Goal: Information Seeking & Learning: Check status

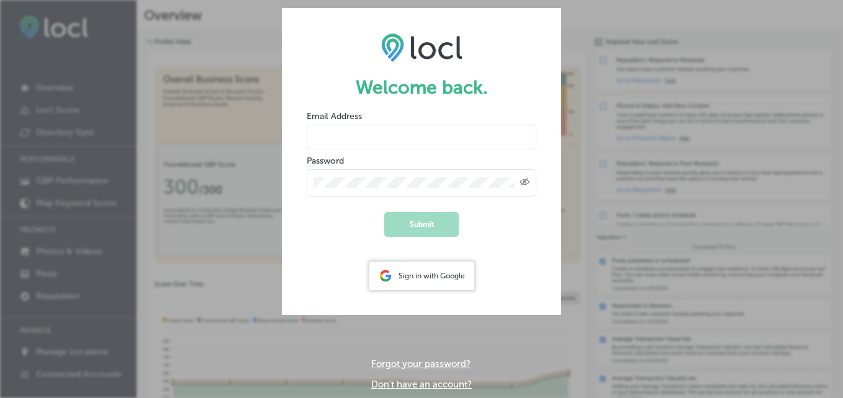
click at [378, 138] on input "email" at bounding box center [422, 137] width 230 height 25
type input "[EMAIL_ADDRESS][DOMAIN_NAME]"
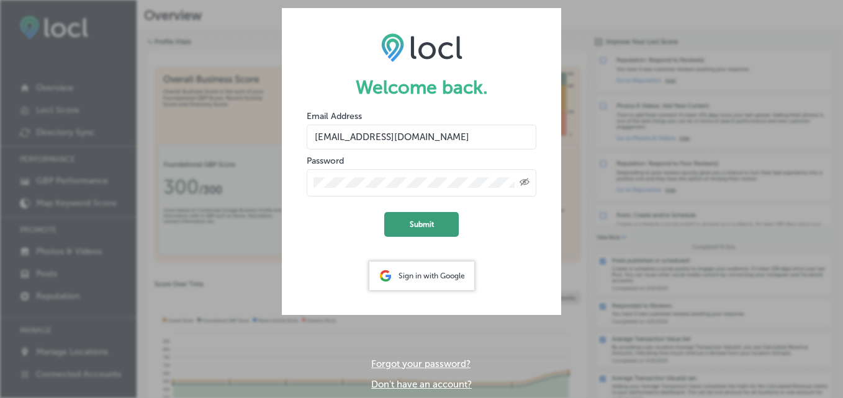
click at [405, 226] on button "Submit" at bounding box center [421, 224] width 74 height 25
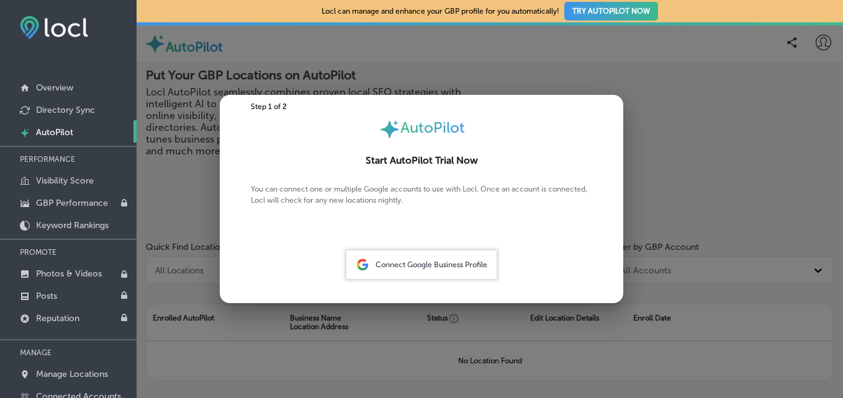
click at [478, 84] on div at bounding box center [421, 199] width 843 height 398
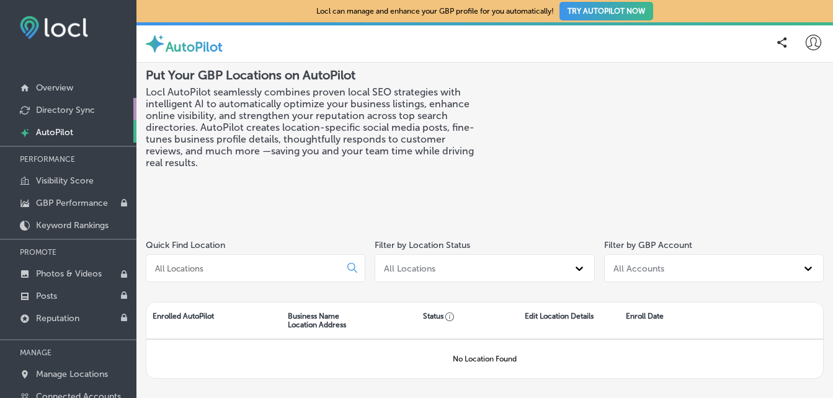
click at [61, 106] on p "Directory Sync" at bounding box center [65, 110] width 59 height 11
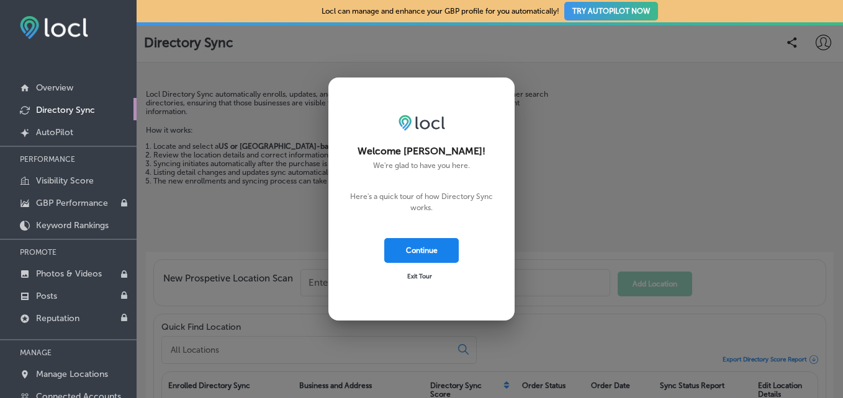
click at [424, 249] on button "Continue" at bounding box center [421, 250] width 74 height 25
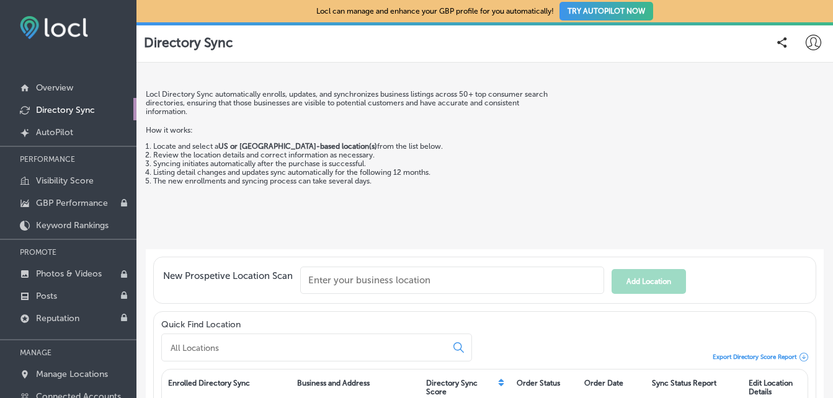
scroll to position [157, 0]
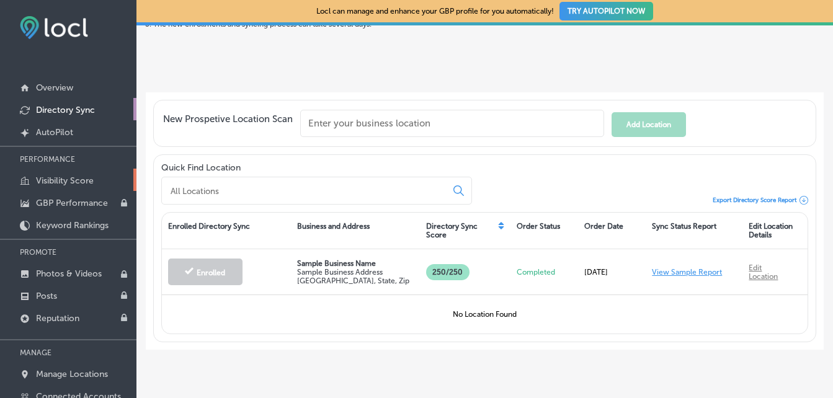
click at [75, 179] on p "Visibility Score" at bounding box center [65, 181] width 58 height 11
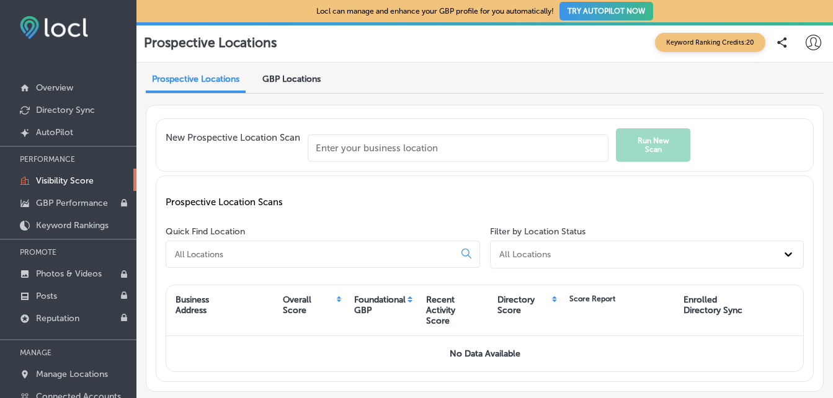
scroll to position [43, 0]
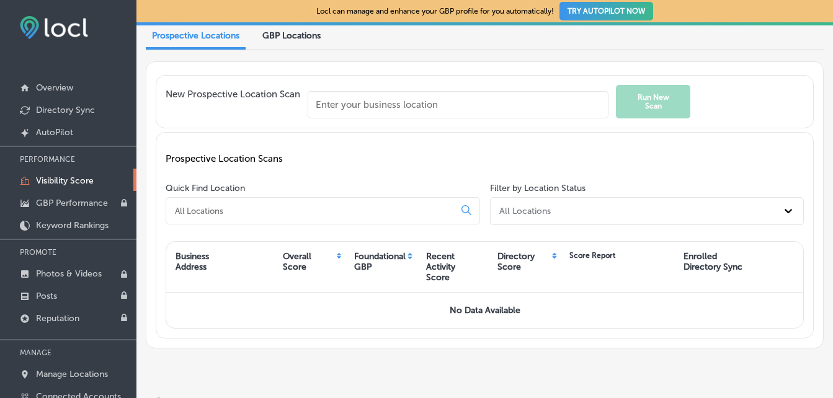
click at [379, 103] on input "text" at bounding box center [458, 104] width 301 height 27
click at [377, 109] on input "text" at bounding box center [458, 104] width 301 height 27
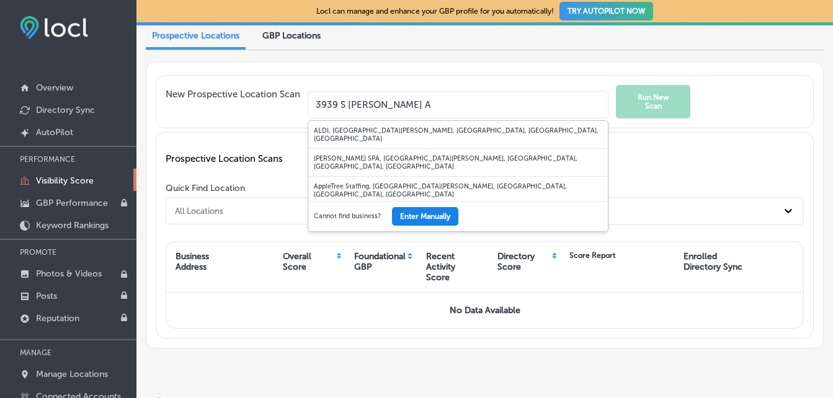
click at [422, 212] on button "Enter Manually" at bounding box center [425, 216] width 66 height 19
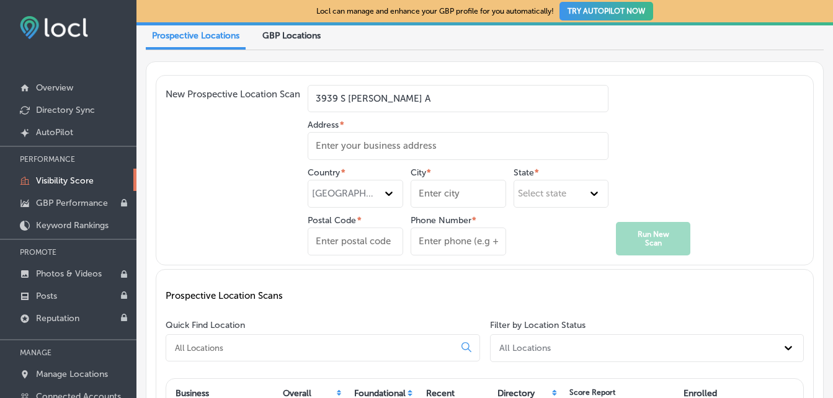
click at [406, 104] on input "3939 S [PERSON_NAME] A" at bounding box center [458, 98] width 301 height 27
type input "3939 S [PERSON_NAME]"
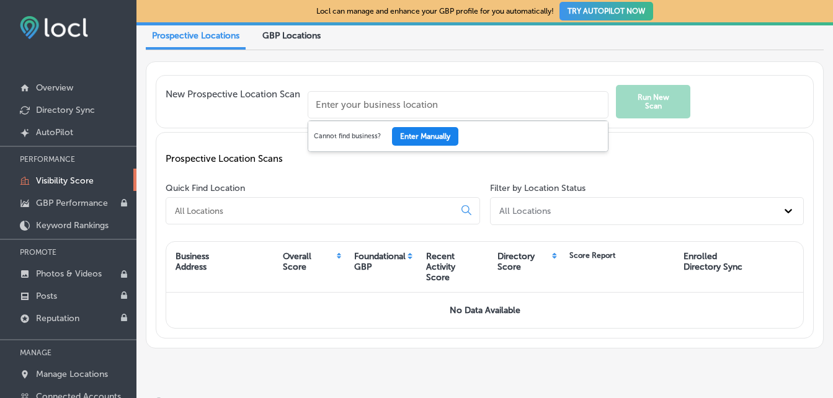
click at [431, 144] on button "Enter Manually" at bounding box center [425, 136] width 66 height 19
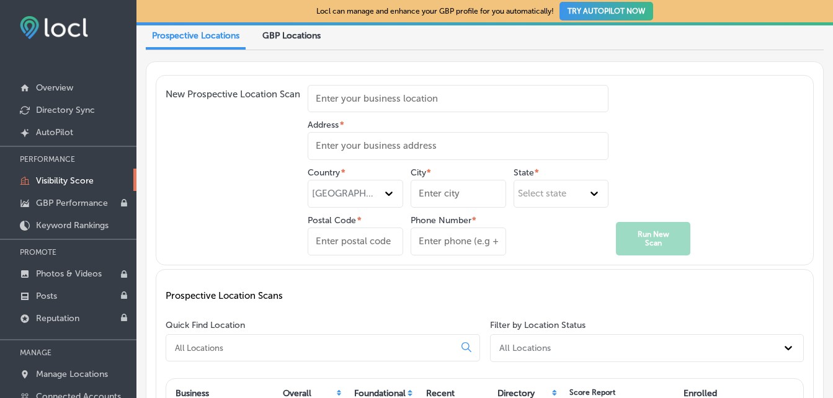
click at [375, 152] on input "Address *" at bounding box center [458, 146] width 301 height 28
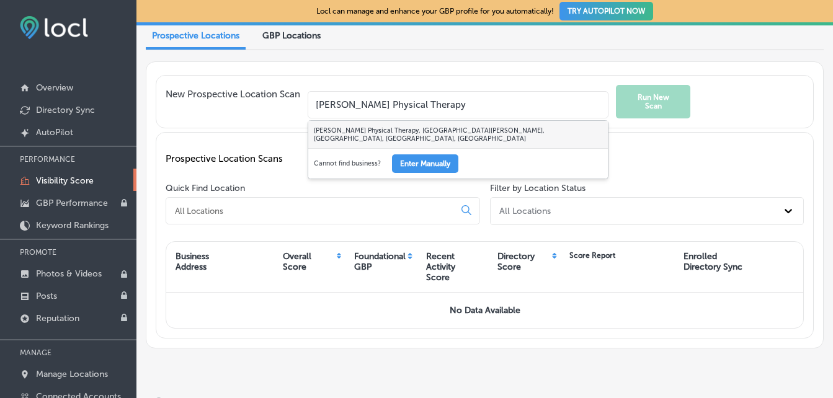
click at [463, 130] on div "[PERSON_NAME] Physical Therapy, [GEOGRAPHIC_DATA][PERSON_NAME], [GEOGRAPHIC_DAT…" at bounding box center [458, 134] width 300 height 27
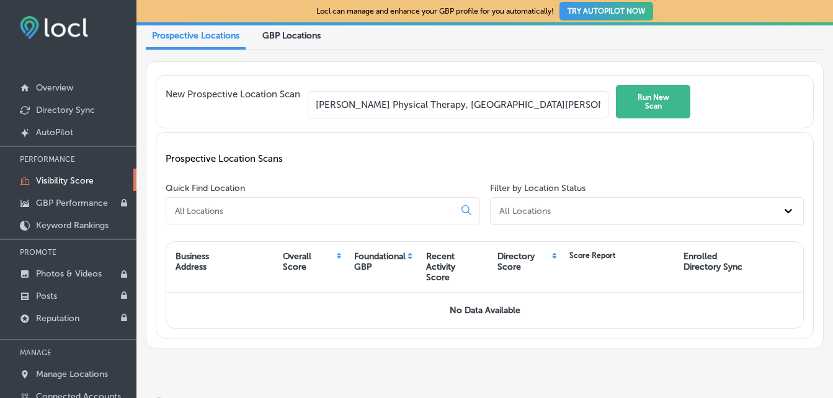
click at [521, 107] on input "[PERSON_NAME] Physical Therapy, [GEOGRAPHIC_DATA][PERSON_NAME], [GEOGRAPHIC_DAT…" at bounding box center [458, 104] width 301 height 27
type input "[PERSON_NAME] Physical Therapy, [GEOGRAPHIC_DATA][PERSON_NAME], [GEOGRAPHIC_DAT…"
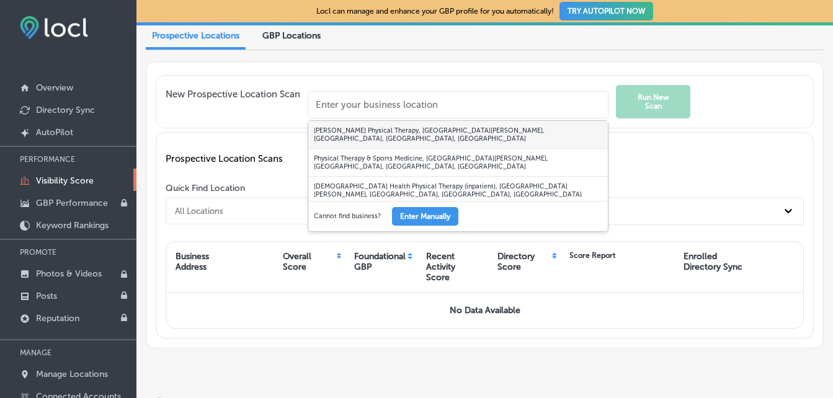
click at [504, 128] on div "[PERSON_NAME] Physical Therapy, [GEOGRAPHIC_DATA][PERSON_NAME], [GEOGRAPHIC_DAT…" at bounding box center [458, 135] width 300 height 28
type input "[PERSON_NAME] Physical Therapy, [GEOGRAPHIC_DATA][PERSON_NAME], [GEOGRAPHIC_DAT…"
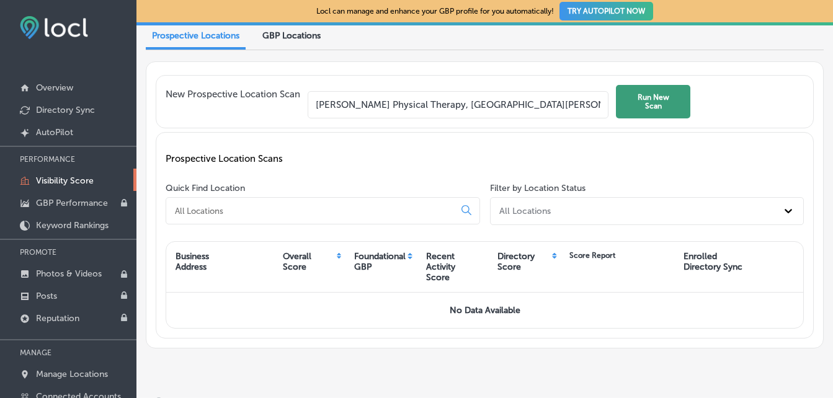
click at [655, 97] on button "Run New Scan" at bounding box center [653, 102] width 74 height 34
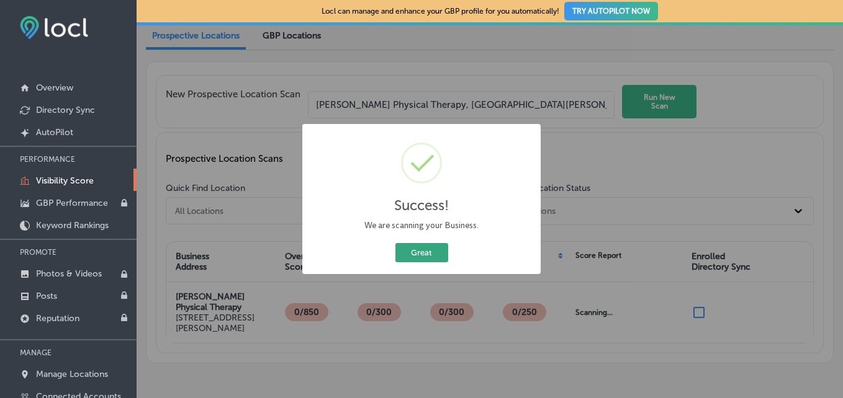
click at [424, 249] on button "Great" at bounding box center [421, 252] width 53 height 19
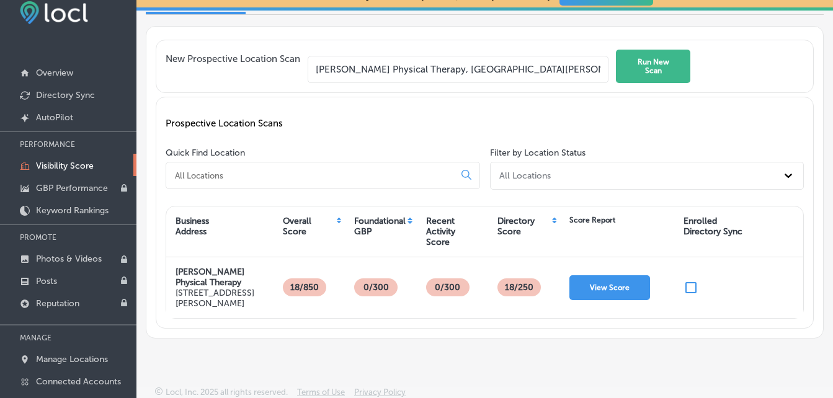
scroll to position [79, 0]
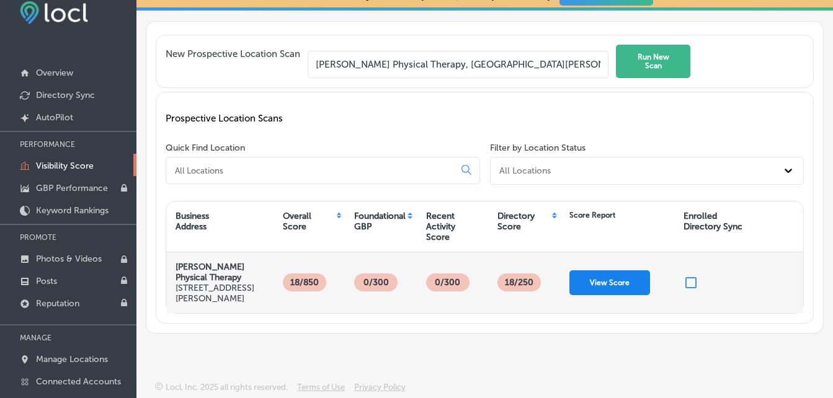
click at [588, 277] on button "View Score" at bounding box center [610, 283] width 81 height 25
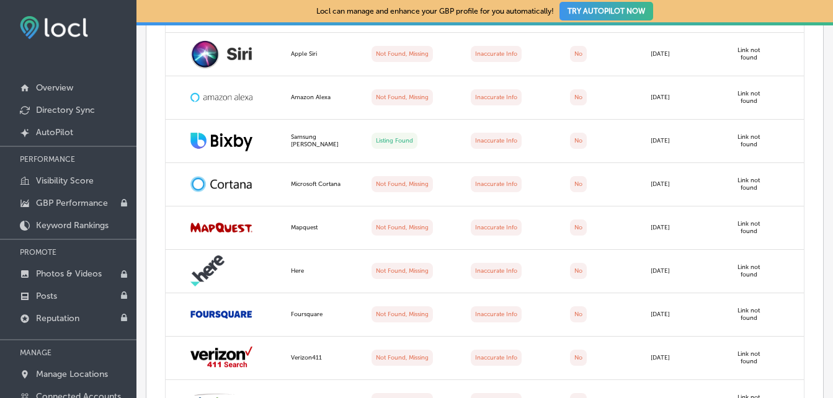
scroll to position [618, 0]
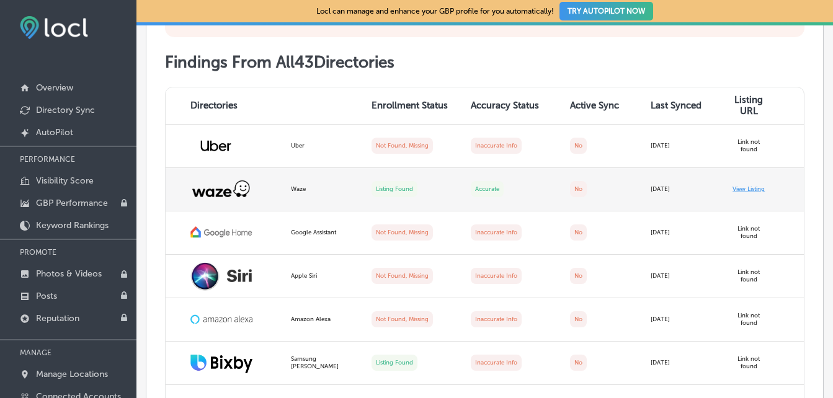
click at [744, 189] on link "View Listing" at bounding box center [749, 189] width 32 height 7
